Goal: Transaction & Acquisition: Purchase product/service

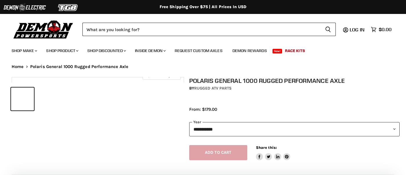
select select "******"
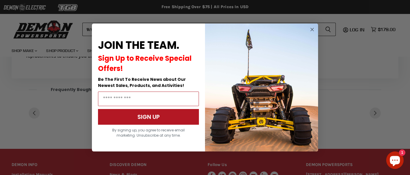
scroll to position [267, 0]
